Goal: Task Accomplishment & Management: Use online tool/utility

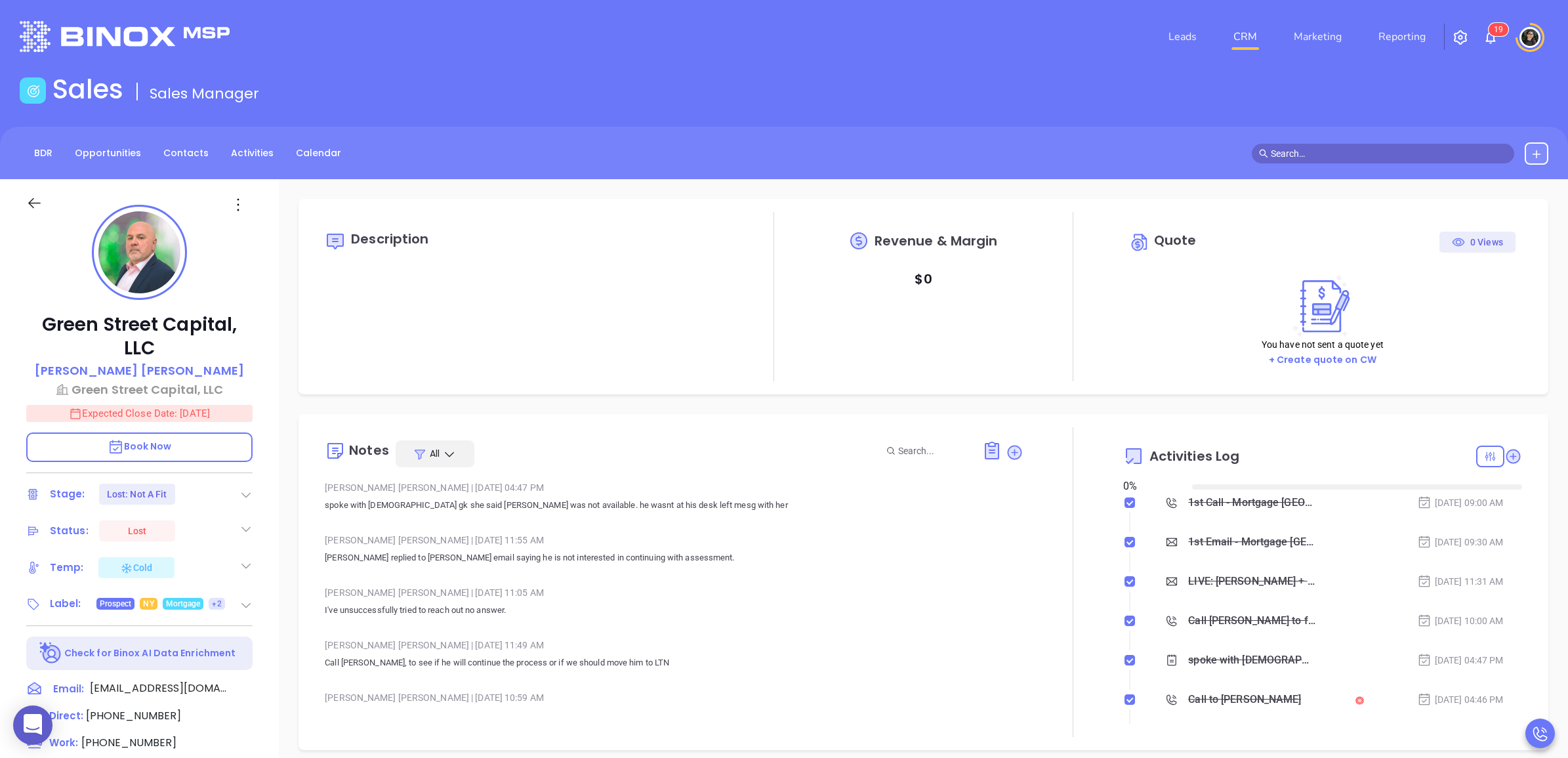
type input "[DATE]"
type input "[PERSON_NAME]"
click at [1257, 34] on link "CRM" at bounding box center [1245, 36] width 34 height 26
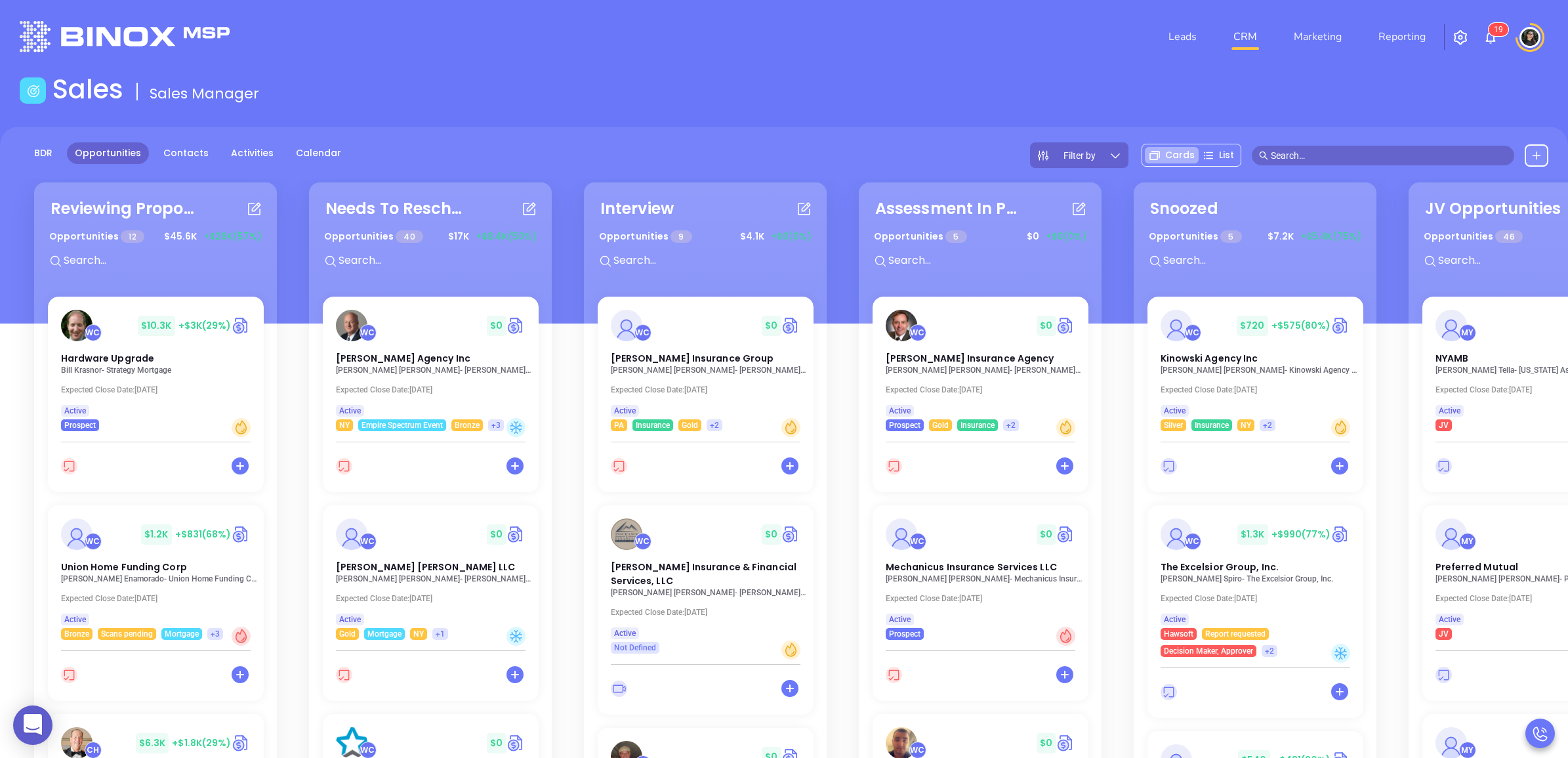
click at [1350, 156] on input "text" at bounding box center [1389, 155] width 237 height 14
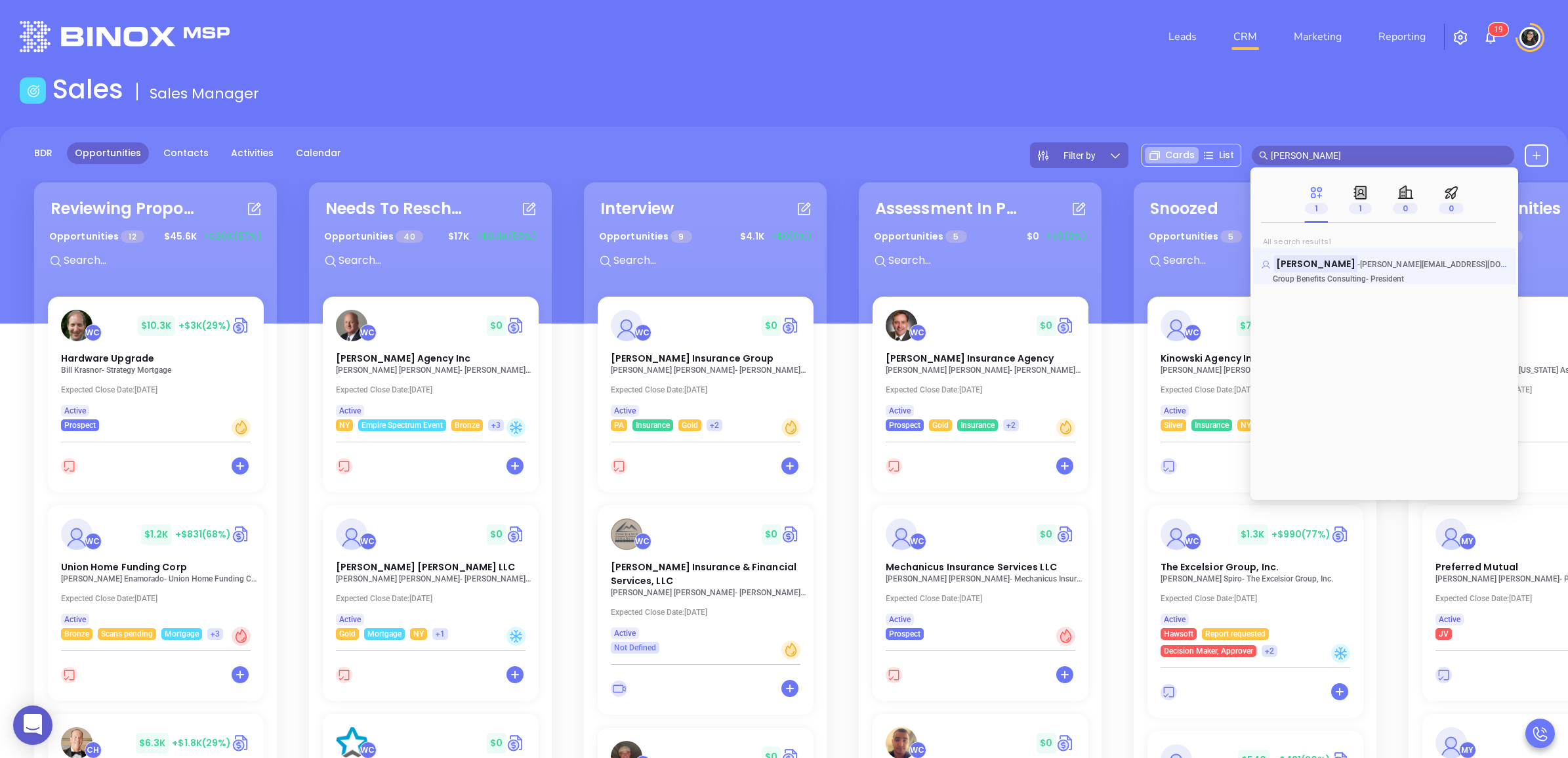
type input "[PERSON_NAME]"
click at [1319, 269] on mark "[PERSON_NAME]" at bounding box center [1316, 264] width 83 height 17
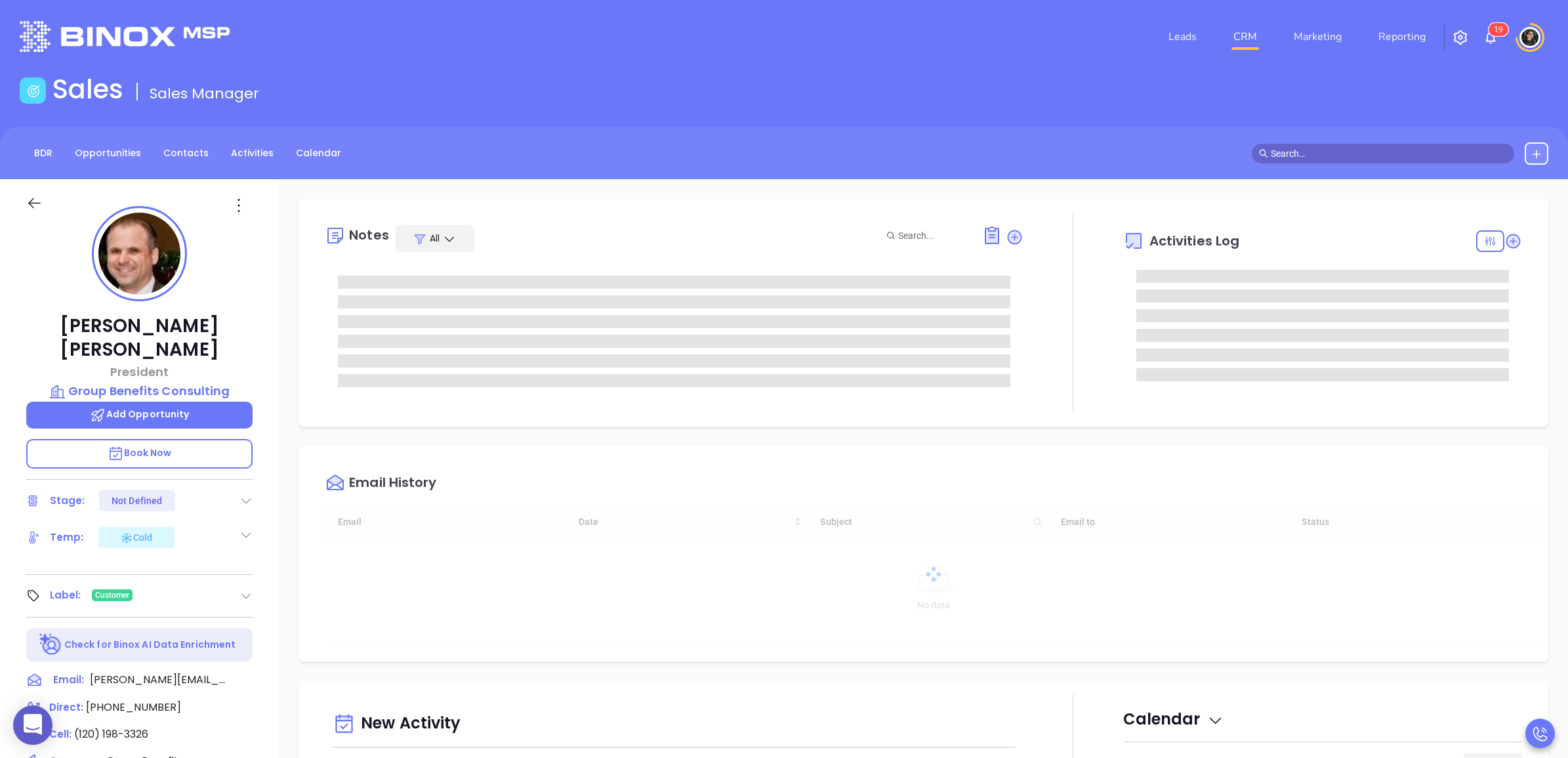
type input "[DATE]"
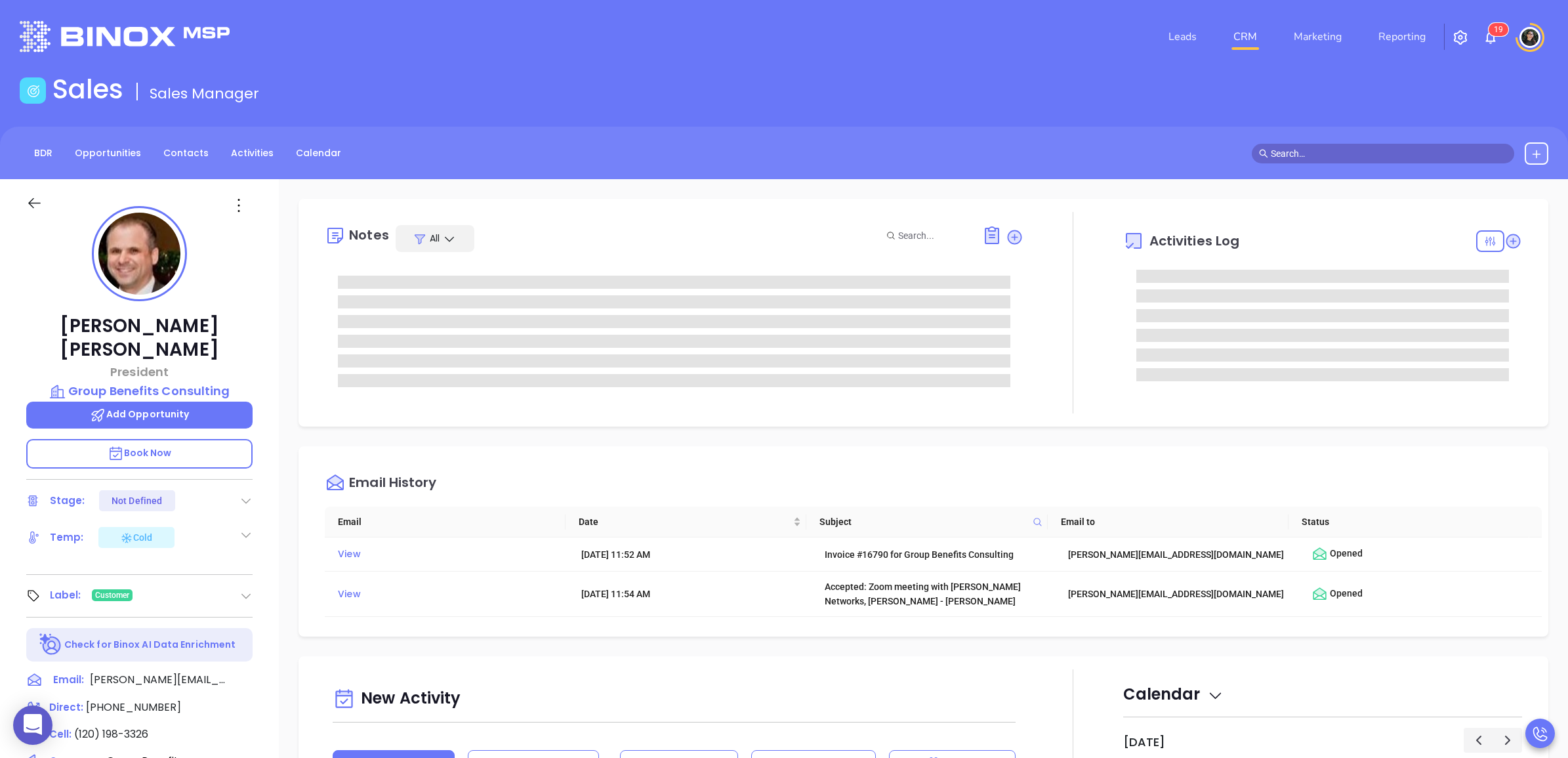
type input "[PERSON_NAME]"
